Goal: Task Accomplishment & Management: Manage account settings

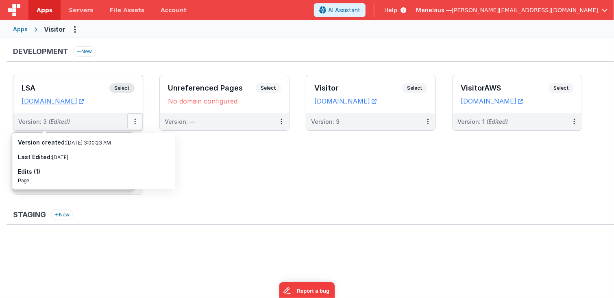
click at [133, 122] on button at bounding box center [134, 121] width 15 height 17
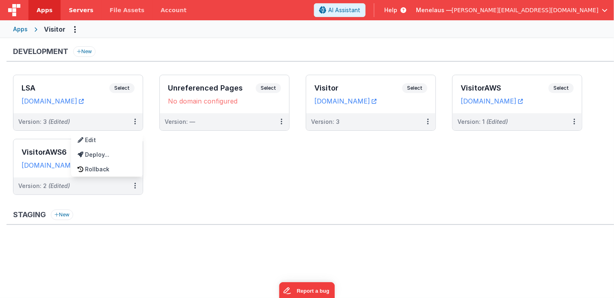
click at [73, 10] on span "Servers" at bounding box center [81, 10] width 24 height 8
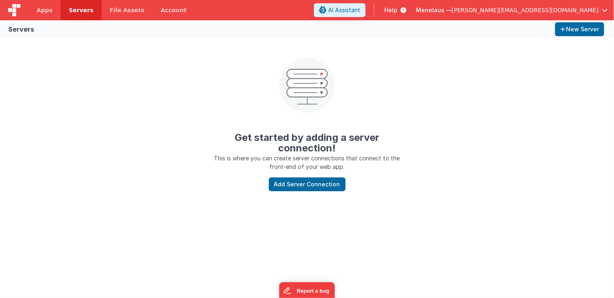
click at [88, 170] on div "Get started by adding a server connection! This is where you can create server …" at bounding box center [307, 118] width 614 height 160
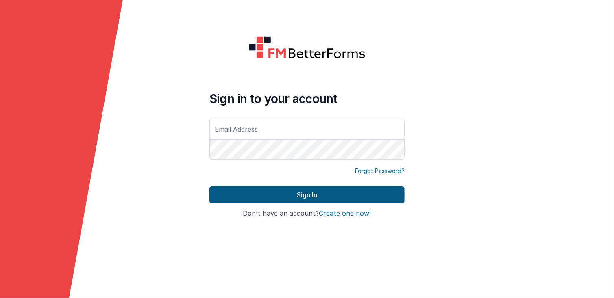
type input "[PERSON_NAME][EMAIL_ADDRESS][DOMAIN_NAME]"
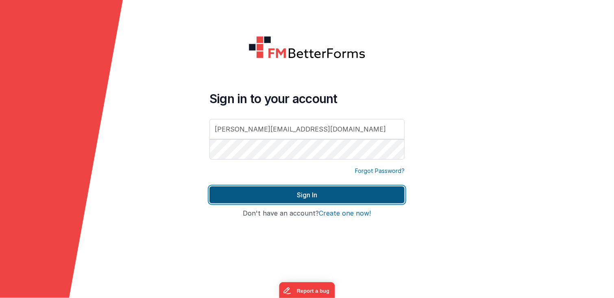
click at [304, 195] on button "Sign In" at bounding box center [306, 195] width 195 height 17
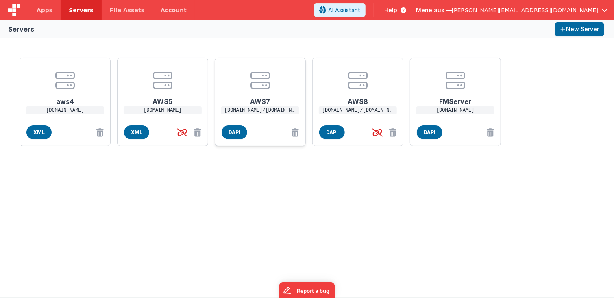
click at [261, 107] on p "[DOMAIN_NAME]/[DOMAIN_NAME]" at bounding box center [260, 110] width 78 height 8
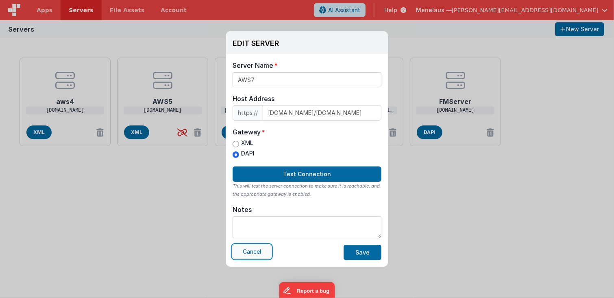
click at [254, 254] on button "Cancel" at bounding box center [252, 252] width 39 height 14
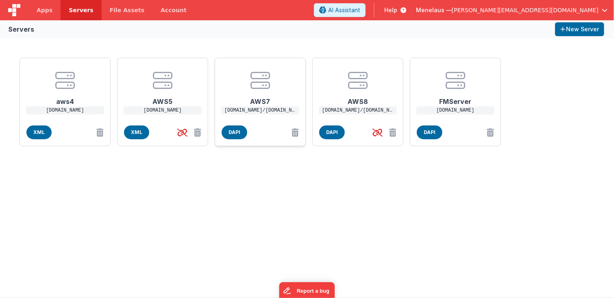
click at [267, 101] on h1 "AWS7" at bounding box center [260, 98] width 65 height 16
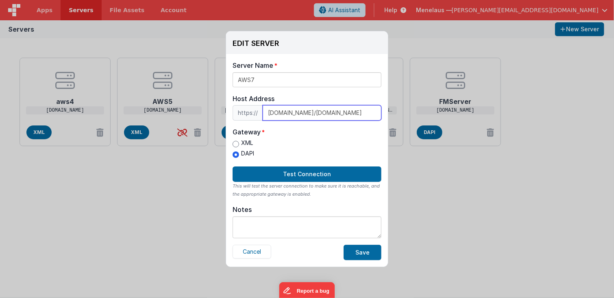
click at [372, 114] on input "[DOMAIN_NAME]/[DOMAIN_NAME]" at bounding box center [322, 112] width 119 height 15
paste input "[DOMAIN_NAME]"
type input "[DOMAIN_NAME]/[DOMAIN_NAME]"
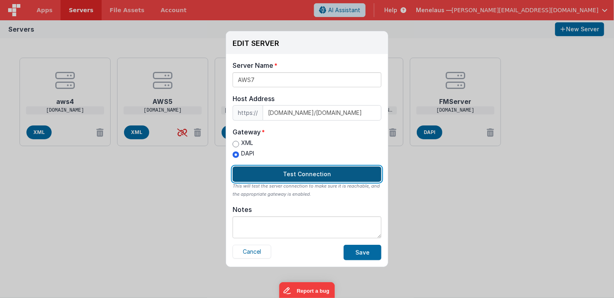
scroll to position [0, 0]
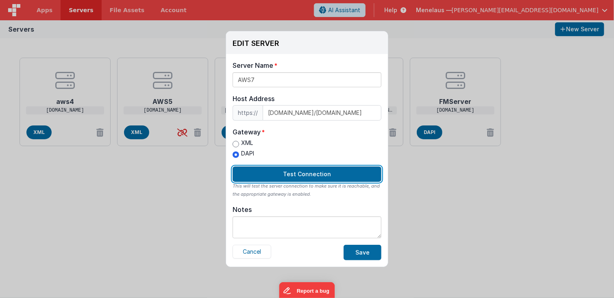
click at [302, 171] on button "Test Connection" at bounding box center [307, 174] width 149 height 15
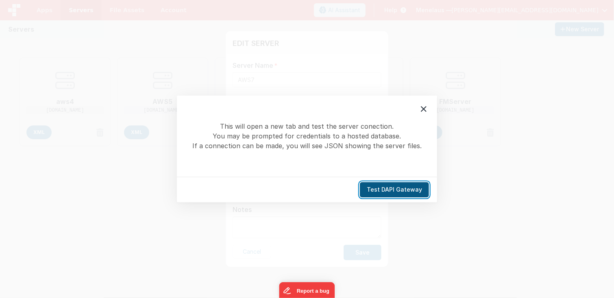
click at [401, 187] on button "Test DAPI Gateway" at bounding box center [394, 190] width 69 height 15
click at [424, 111] on icon at bounding box center [424, 109] width 10 height 10
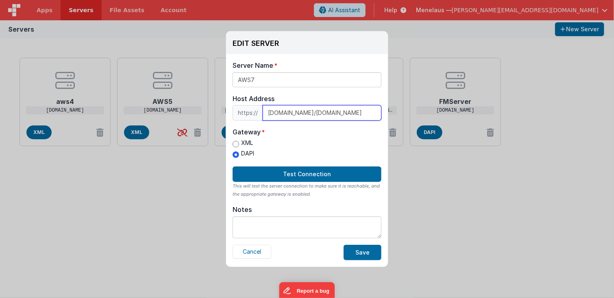
click at [304, 114] on input "[DOMAIN_NAME]/[DOMAIN_NAME]" at bounding box center [322, 112] width 119 height 15
click at [251, 248] on button "Cancel" at bounding box center [252, 252] width 39 height 14
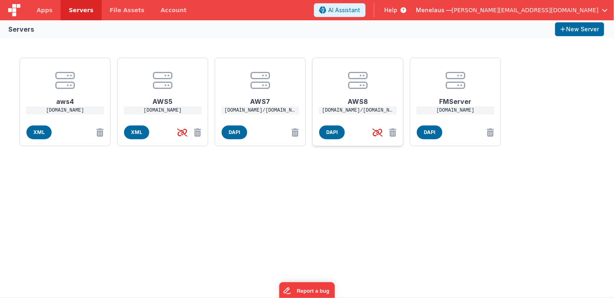
click at [350, 99] on h1 "AWS8" at bounding box center [357, 98] width 65 height 16
click at [362, 104] on h1 "AWS8" at bounding box center [357, 98] width 65 height 16
click at [362, 104] on div "EDIT SERVER Delete Server Delete Server Name AWS8 Host Address https:// [DOMAIN…" at bounding box center [307, 149] width 614 height 298
click at [349, 108] on p "[DOMAIN_NAME]/[DOMAIN_NAME]" at bounding box center [358, 110] width 78 height 8
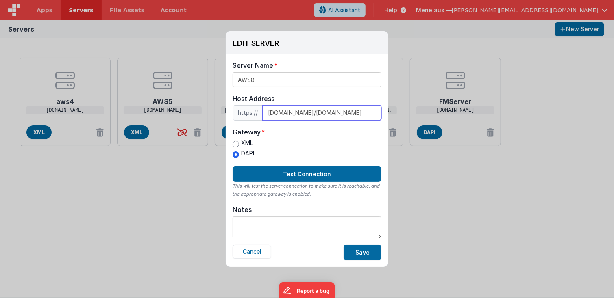
scroll to position [0, 226]
drag, startPoint x: 265, startPoint y: 112, endPoint x: 383, endPoint y: 112, distance: 117.5
click at [383, 112] on div "Server Name AWS8 Host Address https:// [DOMAIN_NAME]/[DOMAIN_NAME] Host Address…" at bounding box center [307, 160] width 162 height 213
paste input "ec2-54-229-110-36"
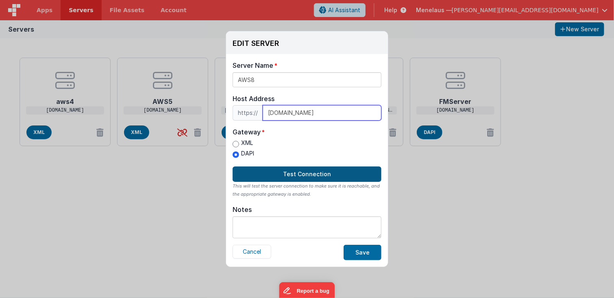
type input "[DOMAIN_NAME]"
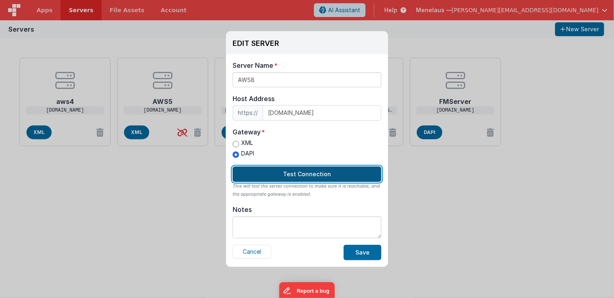
scroll to position [0, 0]
click at [311, 174] on button "Test Connection" at bounding box center [307, 174] width 149 height 15
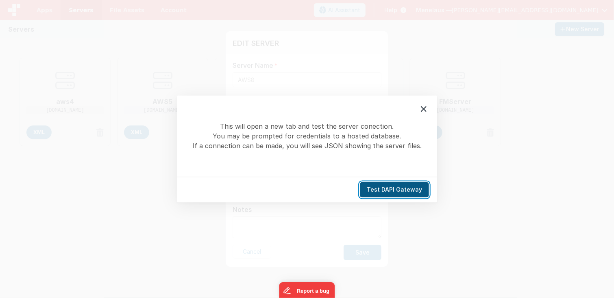
click at [397, 187] on button "Test DAPI Gateway" at bounding box center [394, 190] width 69 height 15
click at [426, 108] on icon at bounding box center [424, 109] width 10 height 10
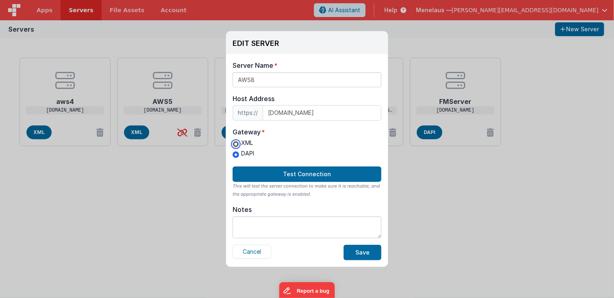
click at [237, 143] on input "XML" at bounding box center [236, 144] width 7 height 7
radio input "true"
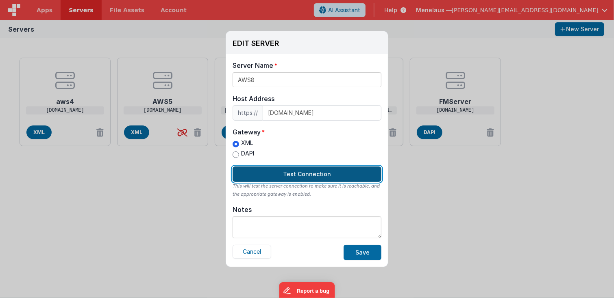
click at [293, 172] on button "Test Connection" at bounding box center [307, 174] width 149 height 15
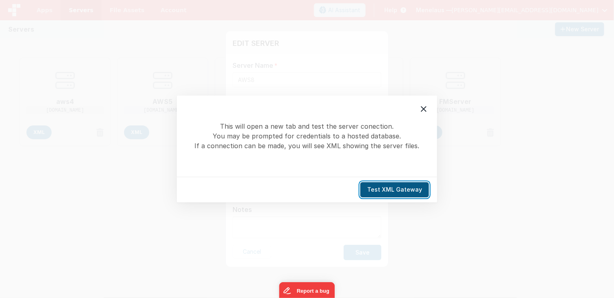
click at [382, 189] on button "Test XML Gateway" at bounding box center [394, 190] width 69 height 15
click at [424, 108] on icon at bounding box center [424, 109] width 6 height 6
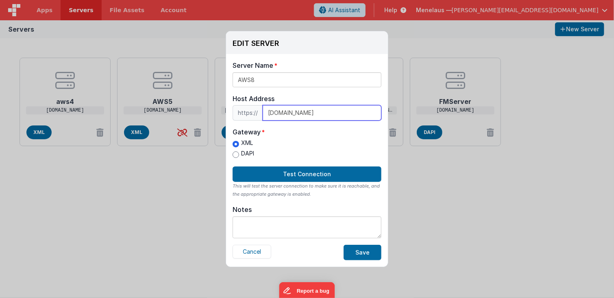
click at [325, 113] on input "[DOMAIN_NAME]" at bounding box center [322, 112] width 119 height 15
click at [256, 252] on button "Cancel" at bounding box center [252, 252] width 39 height 14
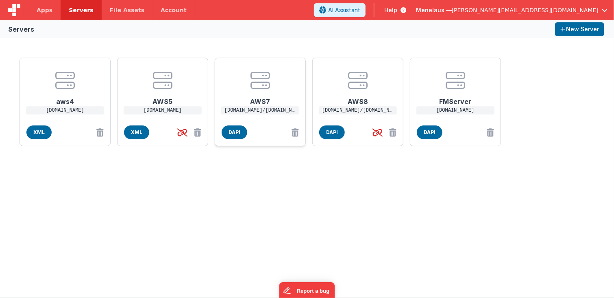
click at [259, 99] on h1 "AWS7" at bounding box center [260, 98] width 65 height 16
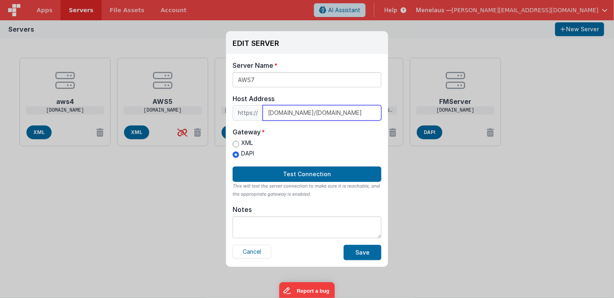
scroll to position [0, 228]
drag, startPoint x: 267, startPoint y: 112, endPoint x: 387, endPoint y: 114, distance: 119.9
click at [387, 114] on div "Server Name AWS7 Host Address https:// [DOMAIN_NAME]/[DOMAIN_NAME] Host Address…" at bounding box center [307, 160] width 162 height 213
click at [252, 251] on button "Cancel" at bounding box center [252, 252] width 39 height 14
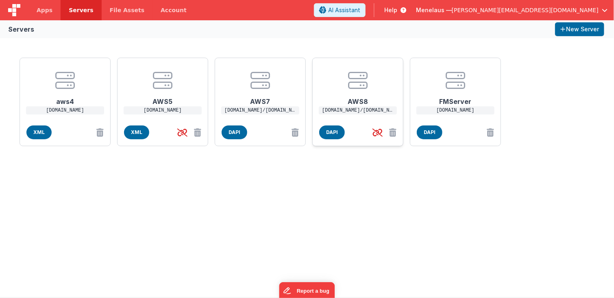
click at [360, 102] on h1 "AWS8" at bounding box center [357, 98] width 65 height 16
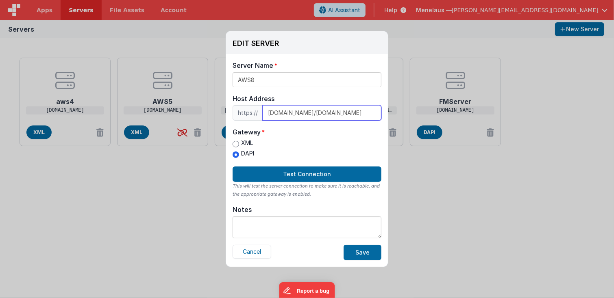
scroll to position [0, 226]
drag, startPoint x: 267, startPoint y: 113, endPoint x: 384, endPoint y: 113, distance: 116.3
click at [384, 113] on div "Server Name AWS8 Host Address https:// [DOMAIN_NAME]/[DOMAIN_NAME] Host Address…" at bounding box center [307, 160] width 162 height 213
paste input "54-216-179-49"
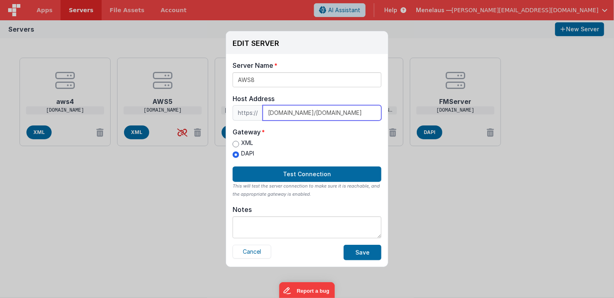
drag, startPoint x: 358, startPoint y: 113, endPoint x: 363, endPoint y: 114, distance: 4.6
click at [361, 114] on input "[DOMAIN_NAME]/[DOMAIN_NAME]" at bounding box center [322, 112] width 119 height 15
drag, startPoint x: 376, startPoint y: 114, endPoint x: 320, endPoint y: 113, distance: 55.7
click at [320, 113] on input "[DOMAIN_NAME]/[DOMAIN_NAME]" at bounding box center [322, 112] width 119 height 15
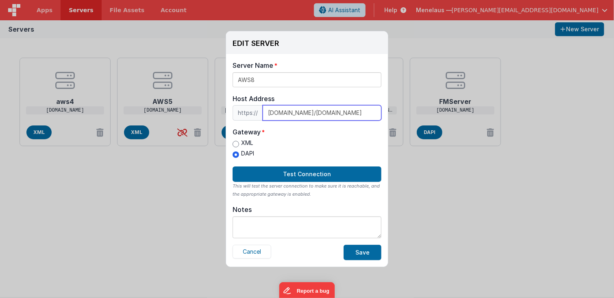
paste input "[PHONE_NUMBER]"
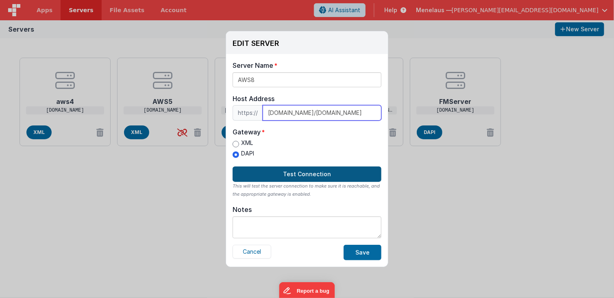
type input "[DOMAIN_NAME]/[DOMAIN_NAME]"
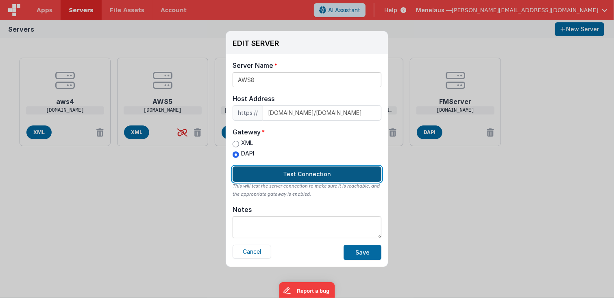
scroll to position [0, 0]
click at [309, 173] on button "Test Connection" at bounding box center [307, 174] width 149 height 15
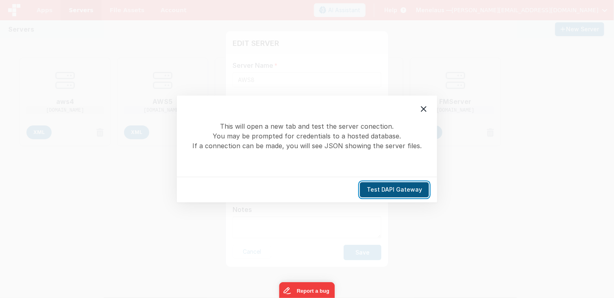
click at [372, 195] on button "Test DAPI Gateway" at bounding box center [394, 190] width 69 height 15
click at [425, 111] on icon at bounding box center [424, 109] width 10 height 10
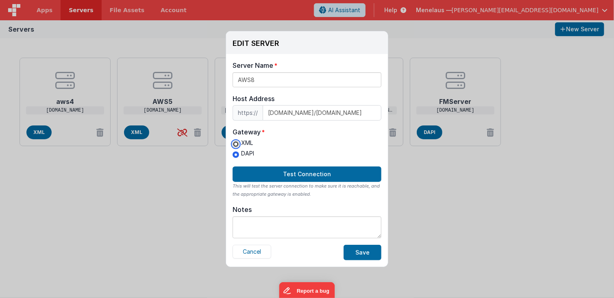
click at [235, 141] on input "XML" at bounding box center [236, 144] width 7 height 7
radio input "true"
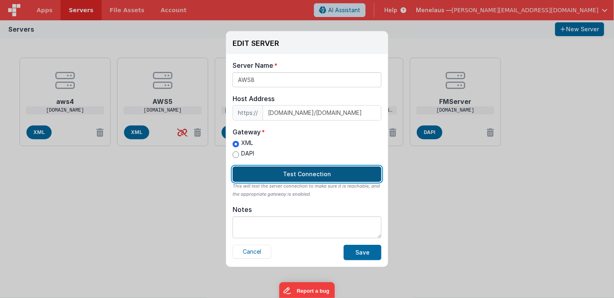
click at [309, 177] on button "Test Connection" at bounding box center [307, 174] width 149 height 15
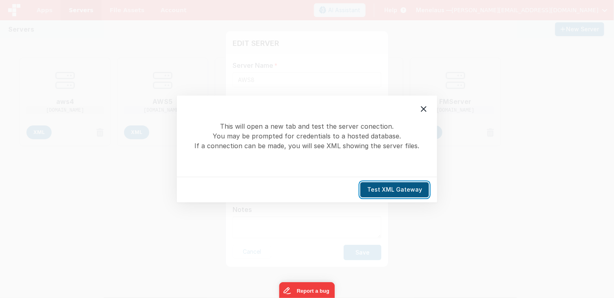
click at [395, 187] on button "Test XML Gateway" at bounding box center [394, 190] width 69 height 15
click at [426, 108] on icon at bounding box center [424, 109] width 10 height 10
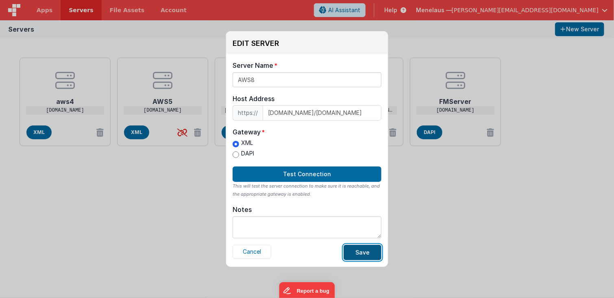
click at [364, 252] on button "Save" at bounding box center [362, 252] width 38 height 15
